Goal: Register for event/course

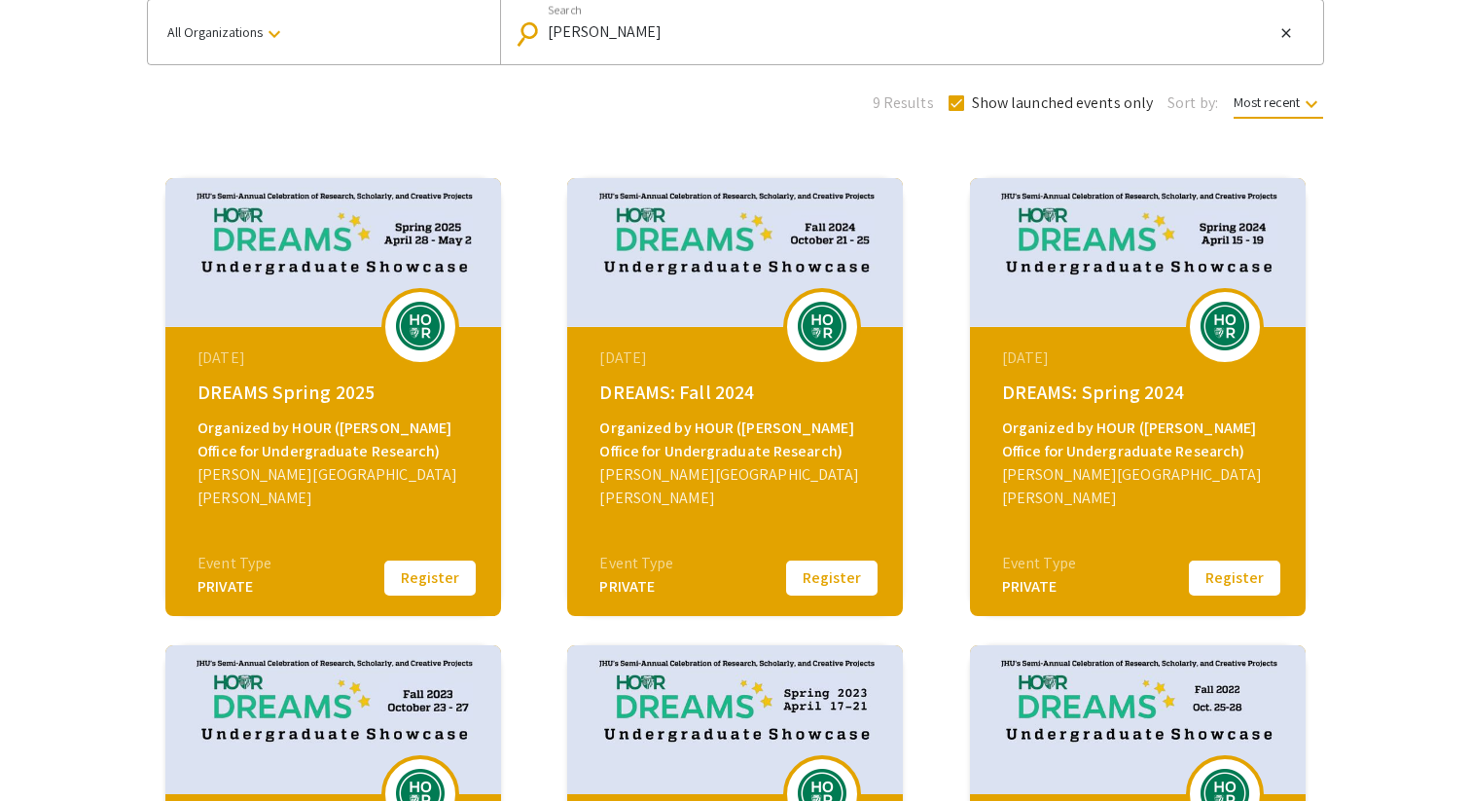
scroll to position [159, 0]
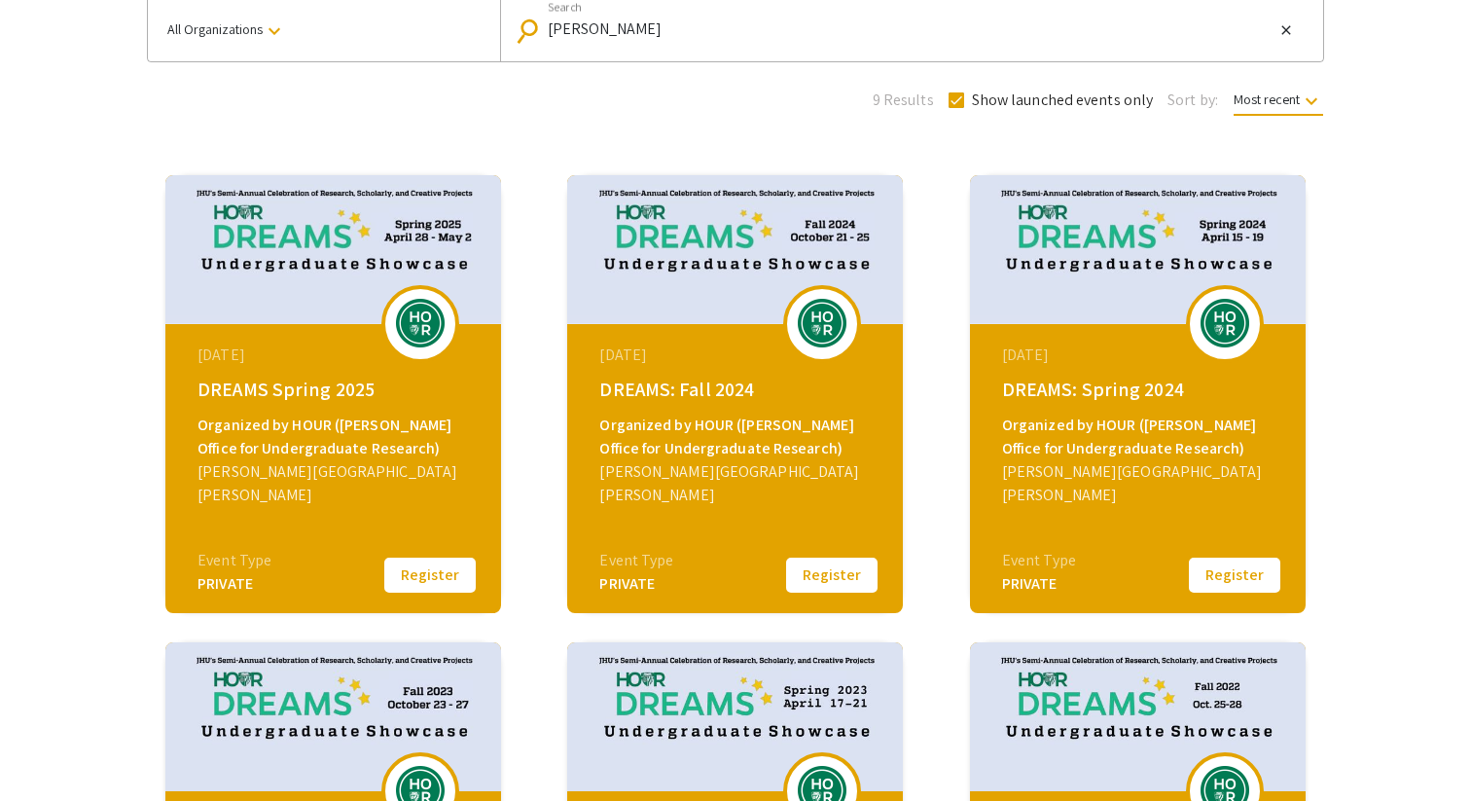
click at [672, 529] on div "[DATE] DREAMS: Fall 2024 Organized by HOUR ([PERSON_NAME] Office for Undergradu…" at bounding box center [737, 445] width 335 height 243
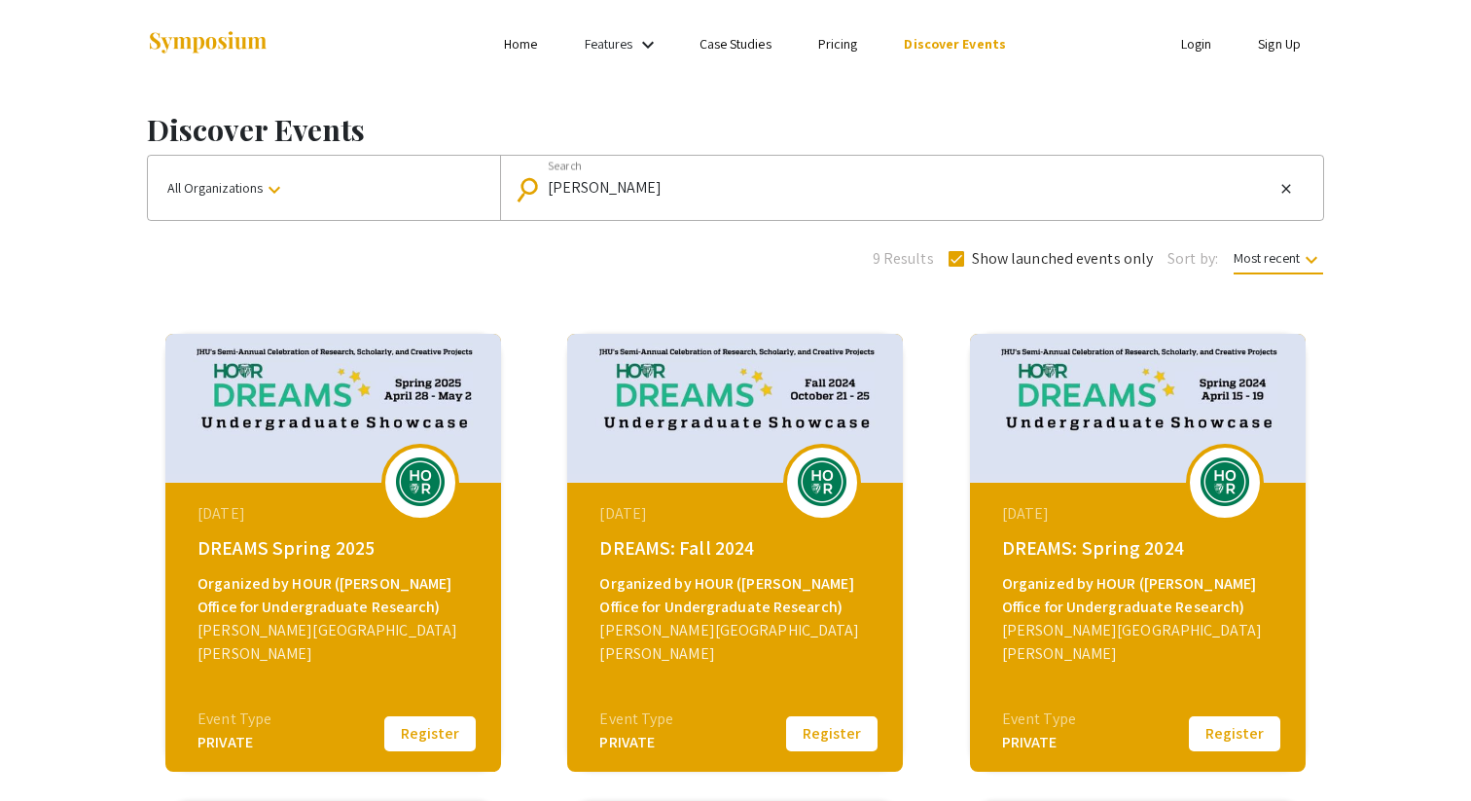
click at [417, 470] on img at bounding box center [420, 481] width 58 height 49
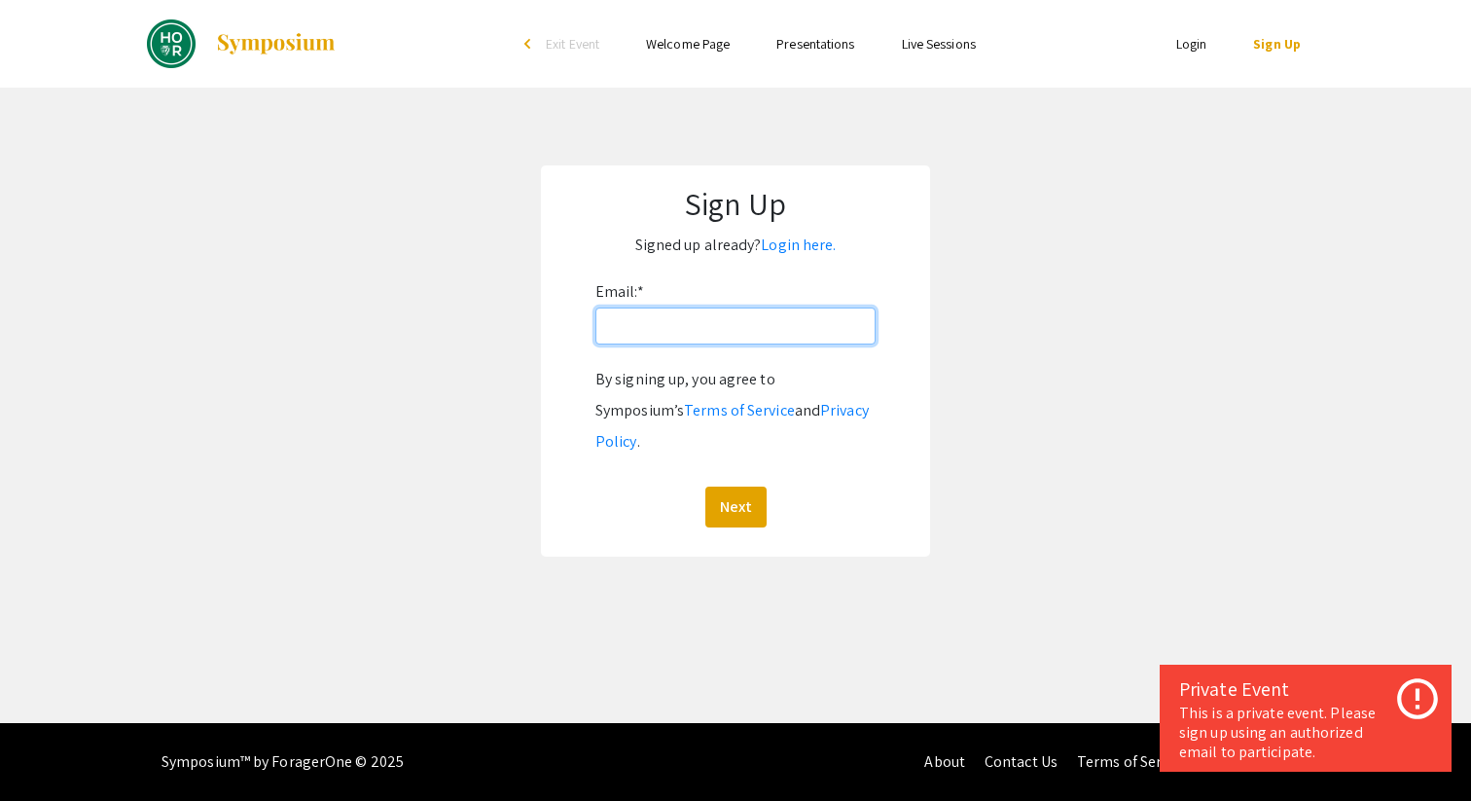
click at [746, 317] on input "Email: *" at bounding box center [735, 325] width 280 height 37
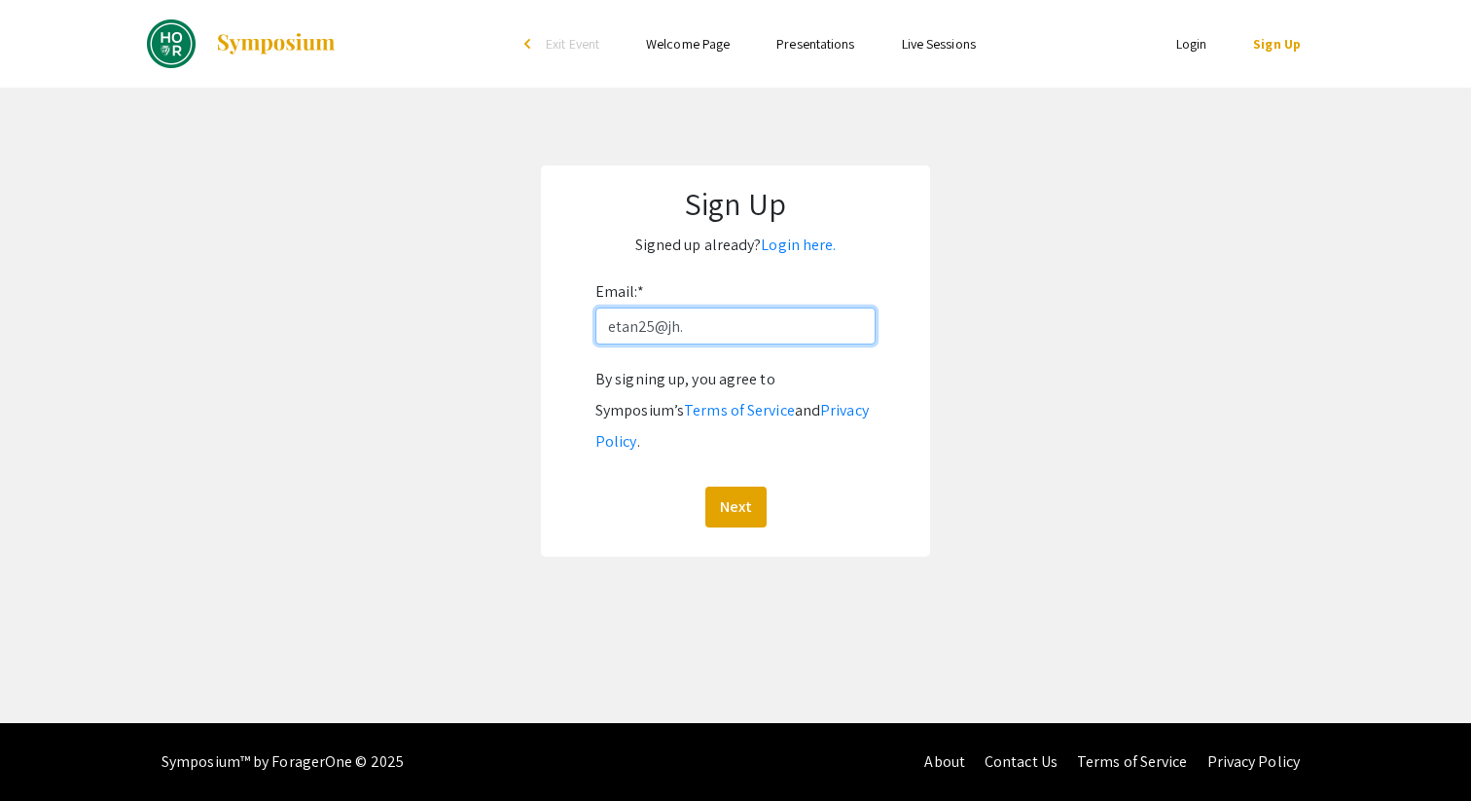
type input "[EMAIL_ADDRESS][DOMAIN_NAME]"
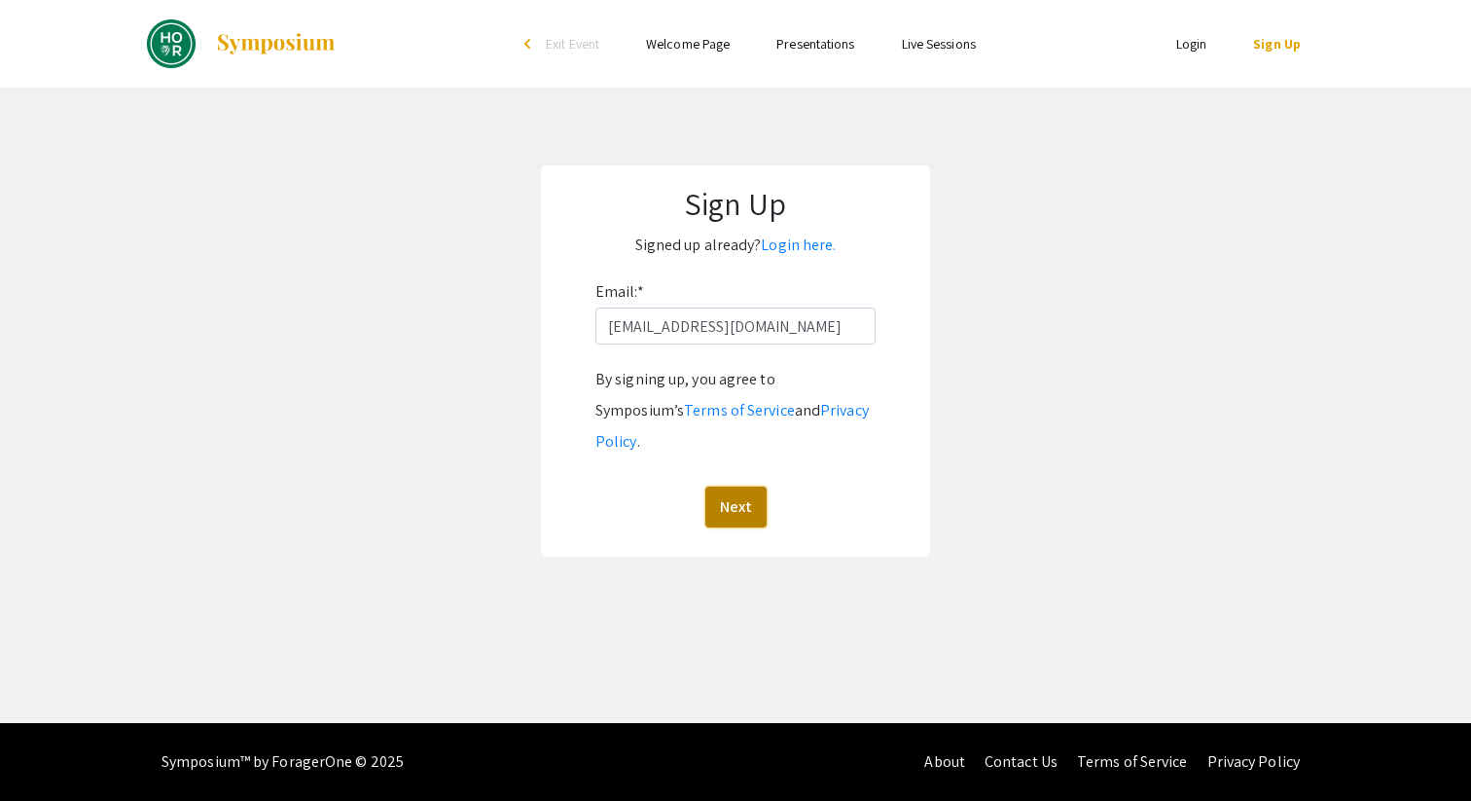
click at [725, 486] on button "Next" at bounding box center [735, 506] width 61 height 41
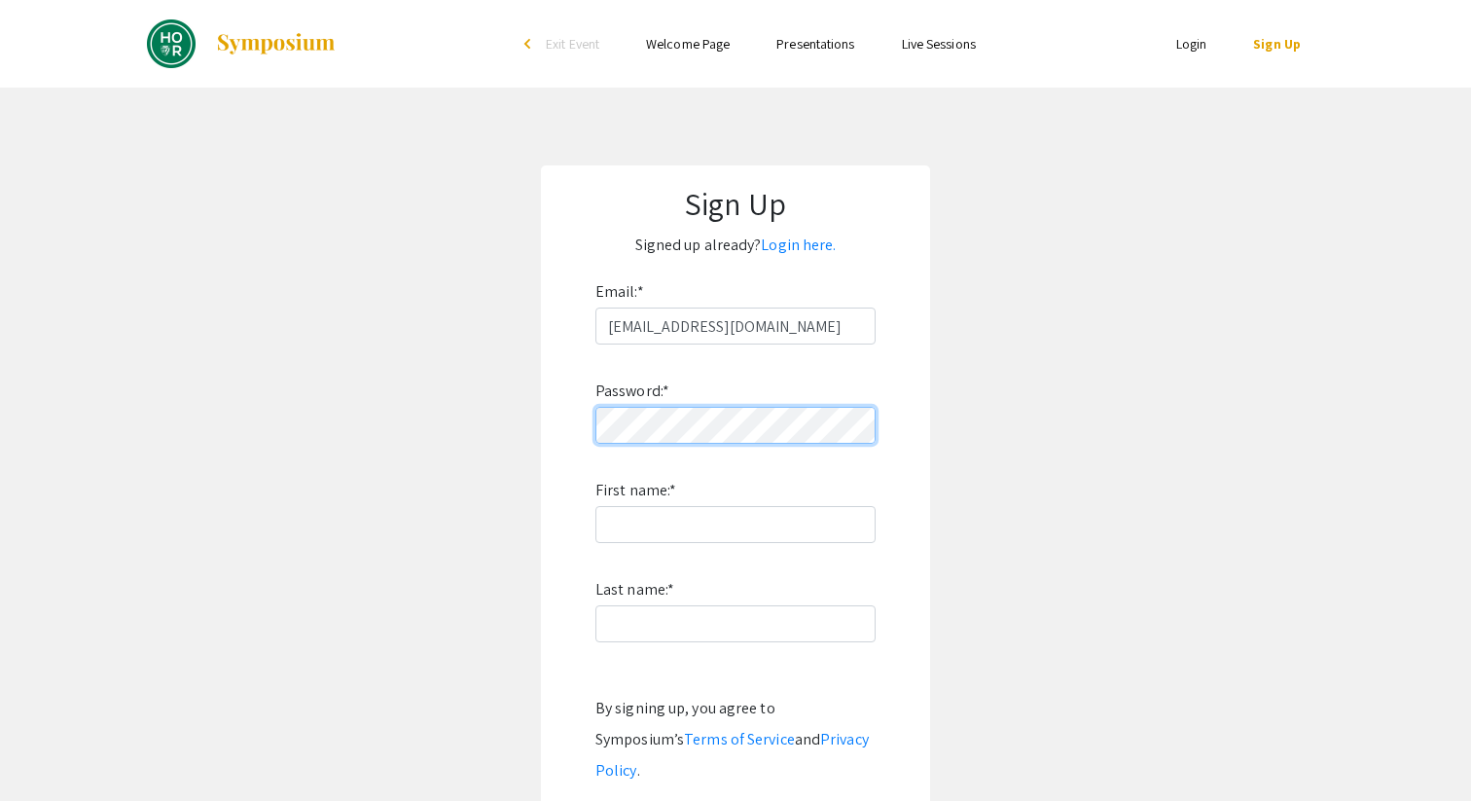
click at [527, 428] on app-signup "Sign Up Signed up already? Login here. Email: * etan25@jh.edu Password: * First…" at bounding box center [735, 525] width 1471 height 720
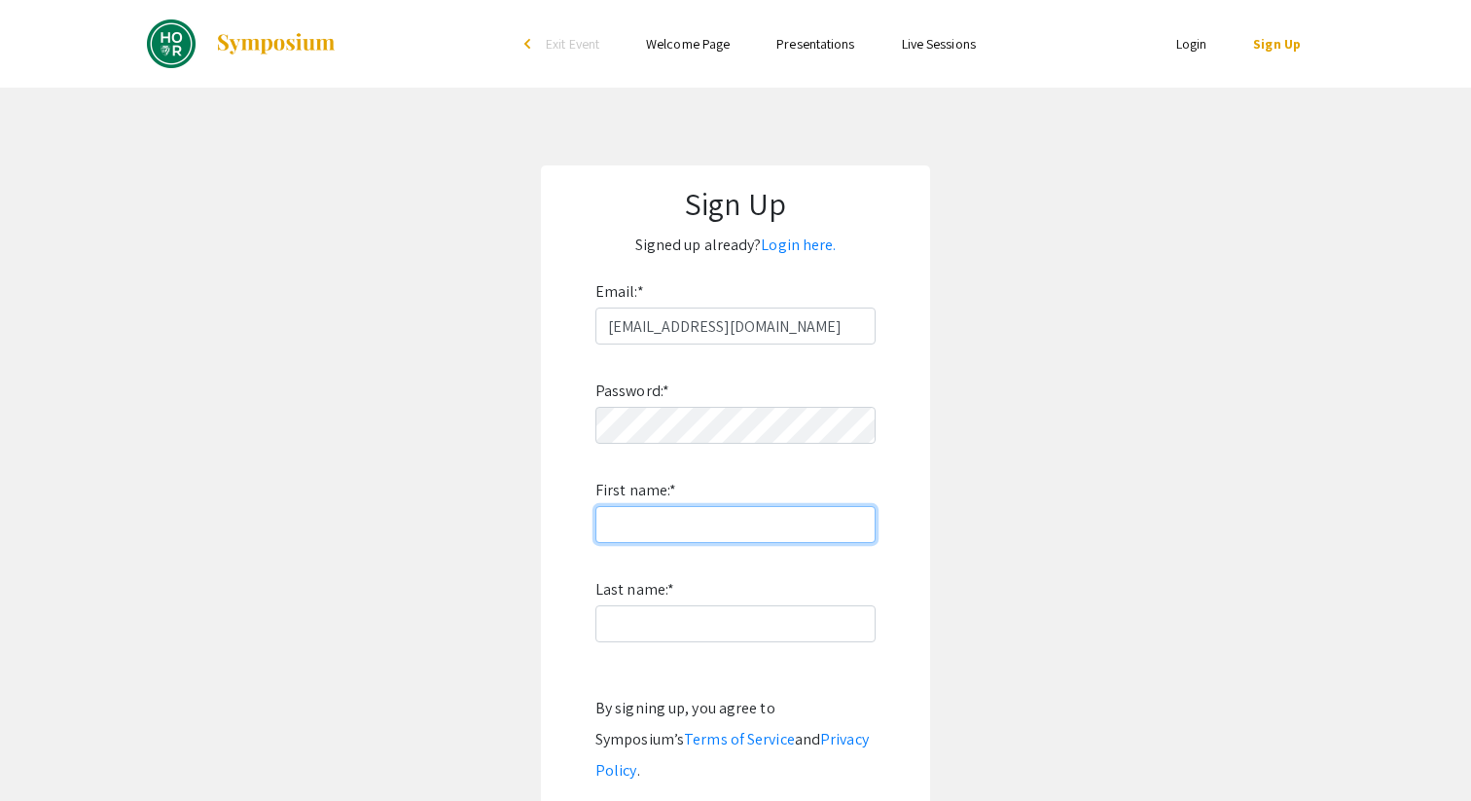
click at [680, 523] on input "First name: *" at bounding box center [735, 524] width 280 height 37
type input "Emily"
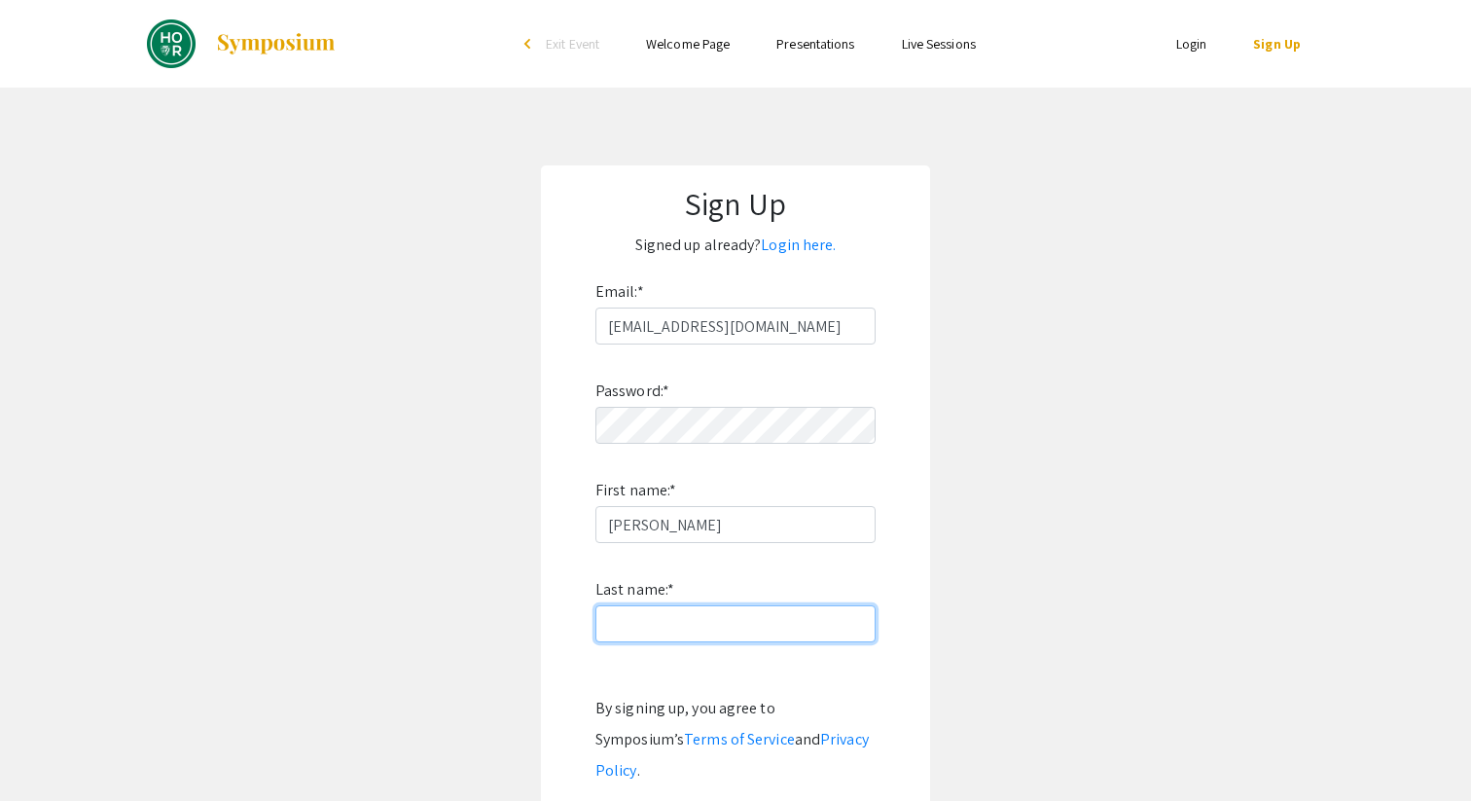
type input "Tan"
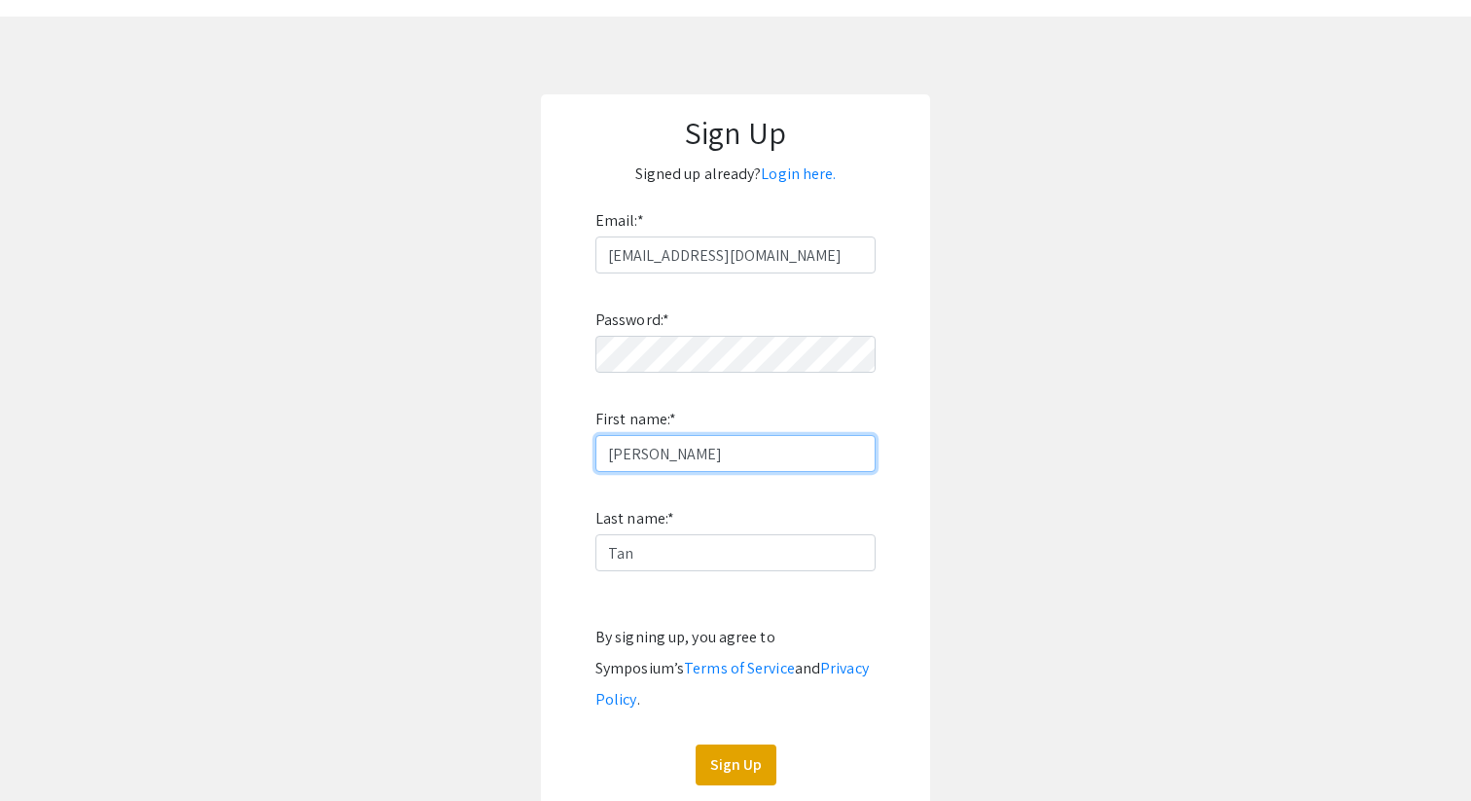
scroll to position [100, 0]
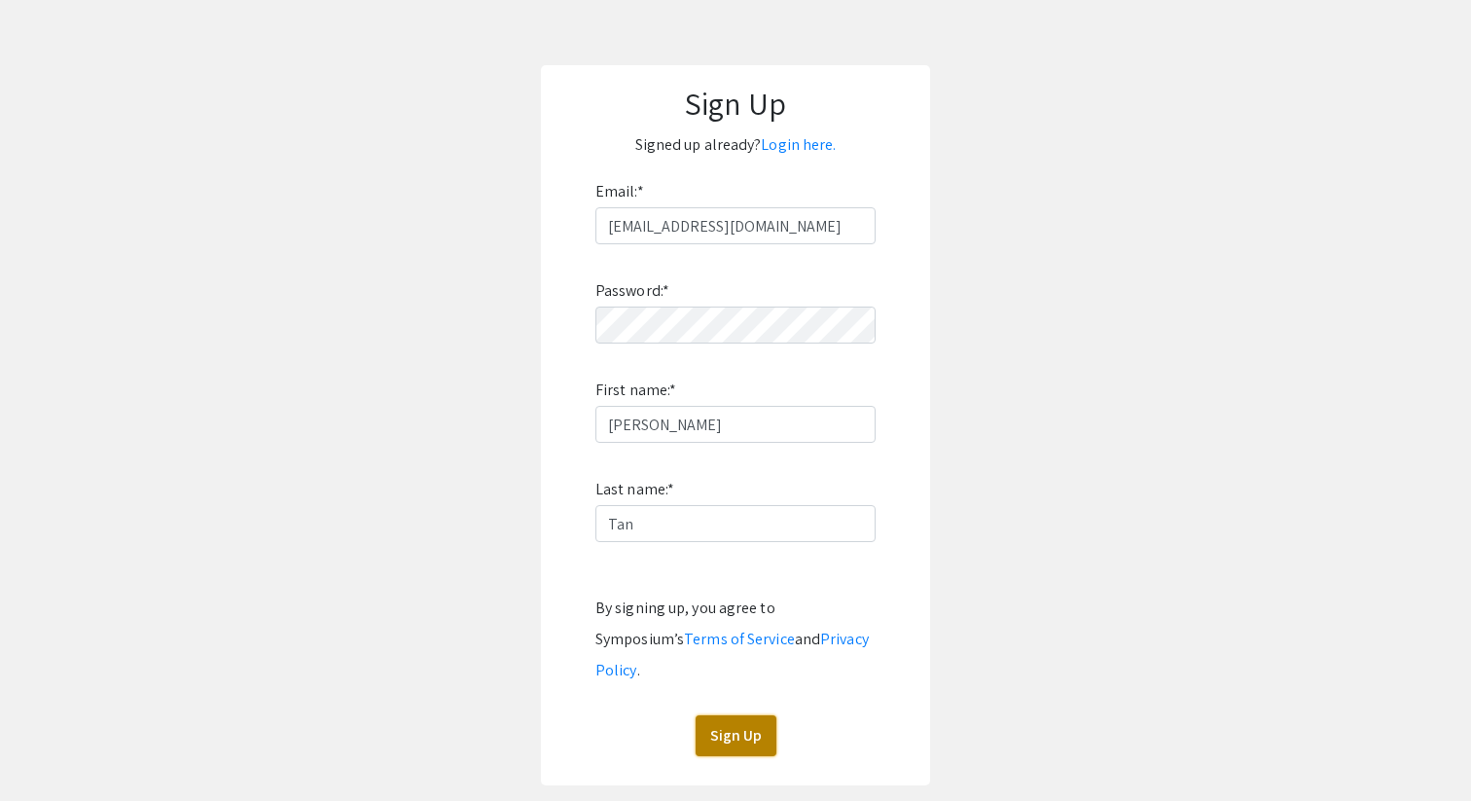
click at [732, 721] on button "Sign Up" at bounding box center [735, 735] width 81 height 41
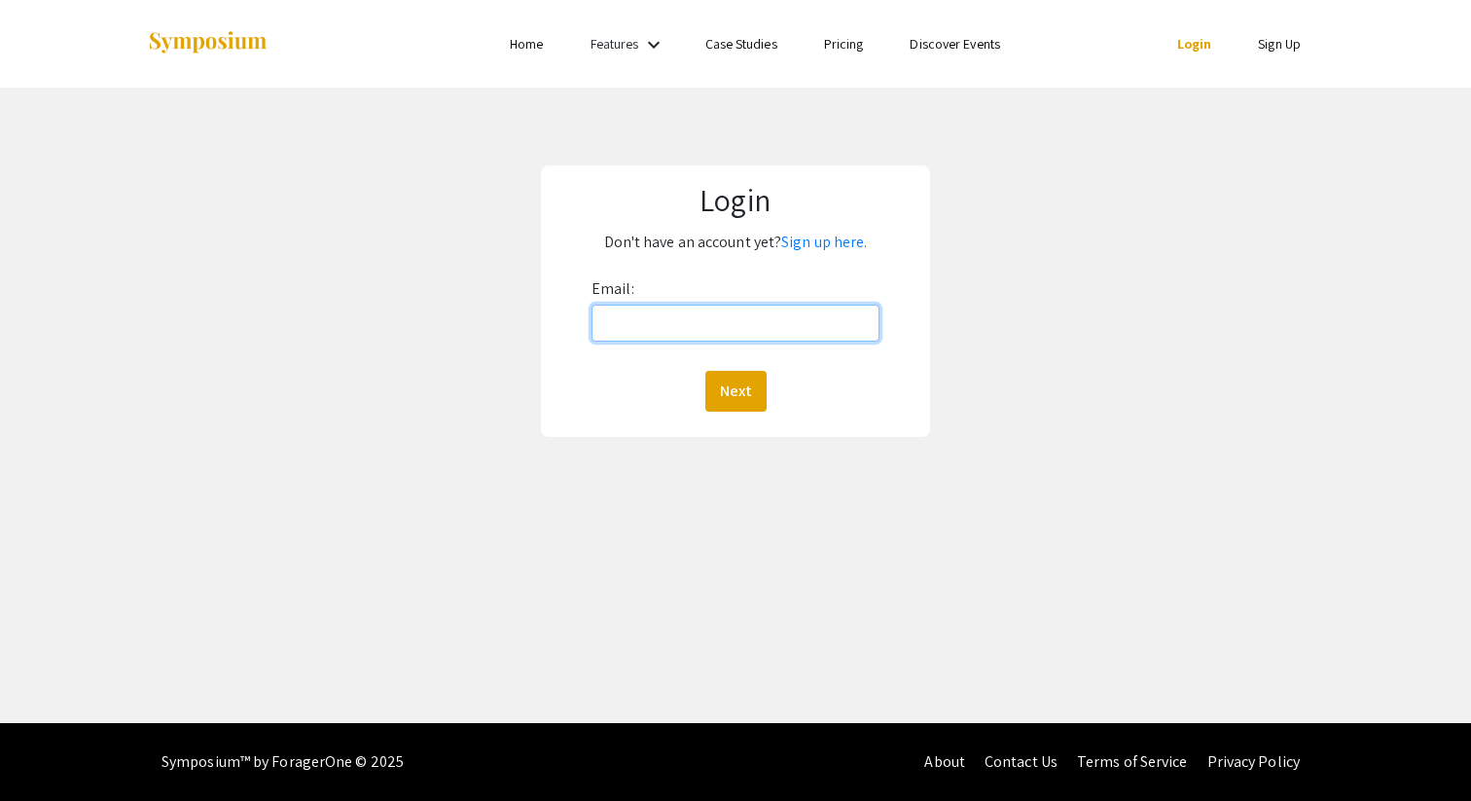
click at [770, 326] on input "Email:" at bounding box center [735, 322] width 288 height 37
type input "etan25@jh.edu"
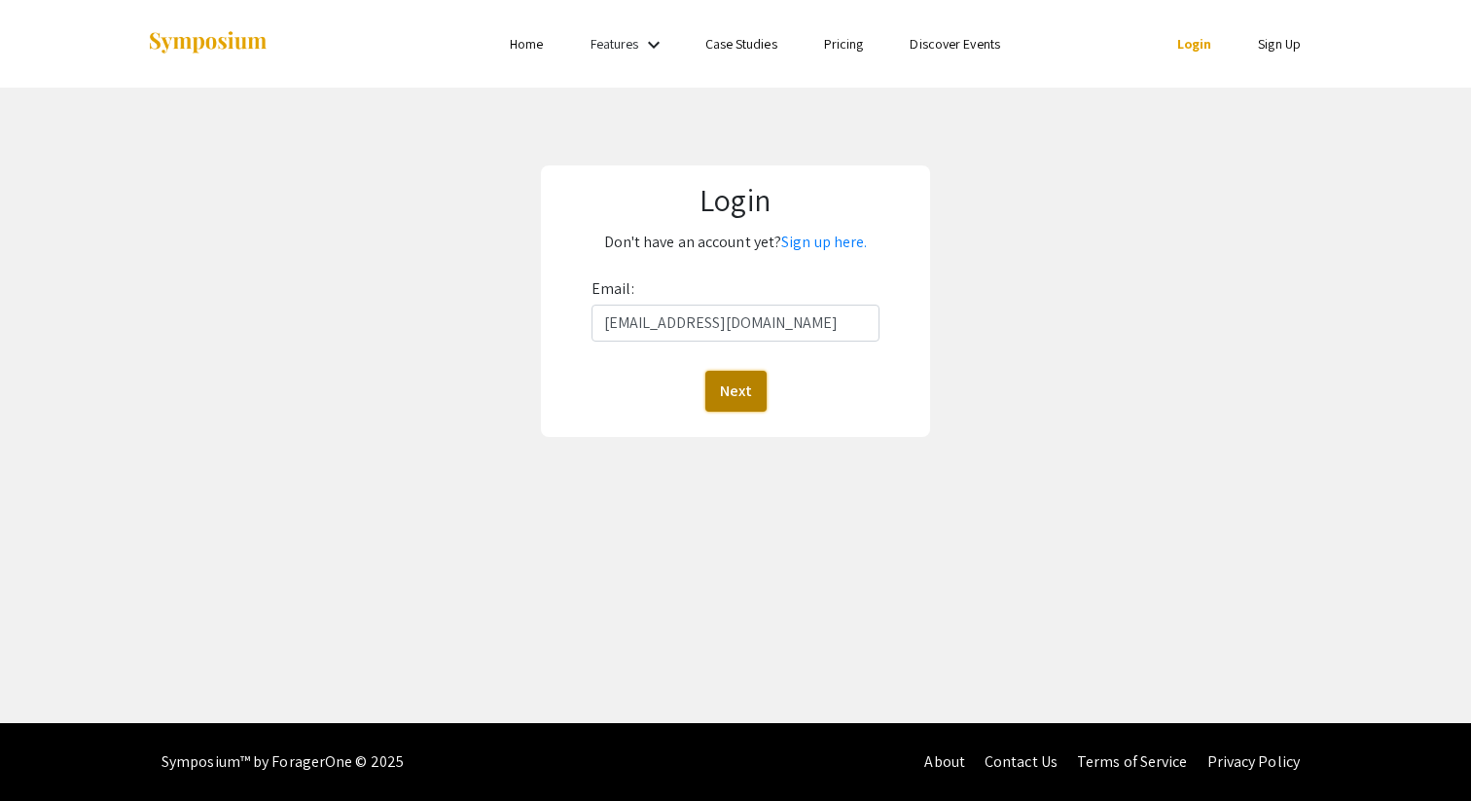
click at [750, 383] on button "Next" at bounding box center [735, 391] width 61 height 41
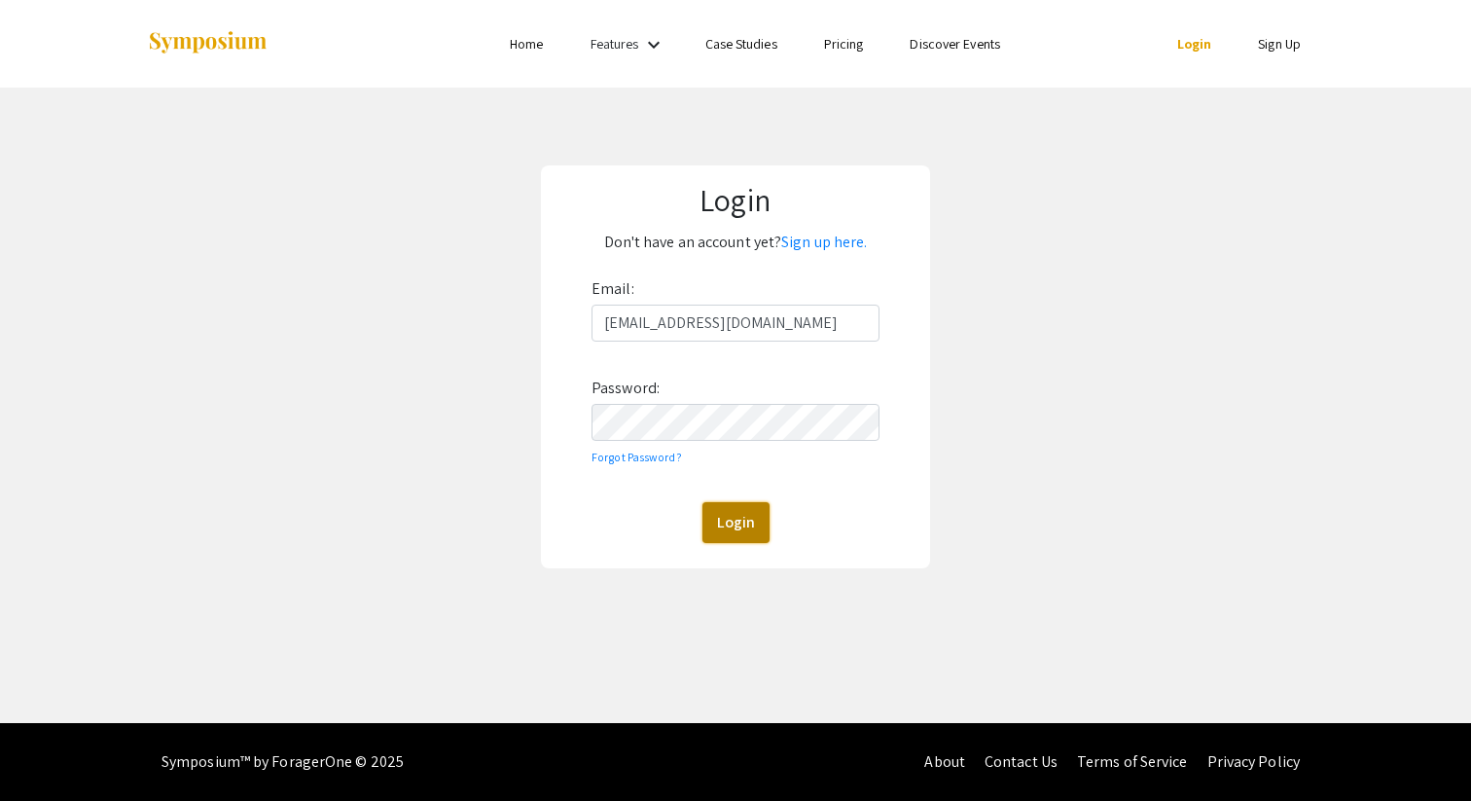
click at [740, 534] on button "Login" at bounding box center [735, 522] width 67 height 41
